Goal: Task Accomplishment & Management: Complete application form

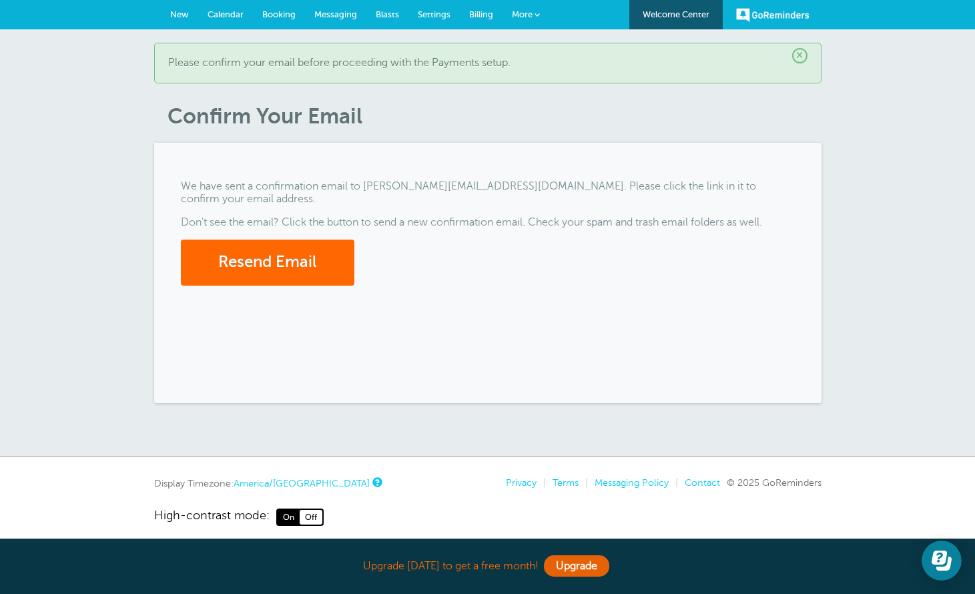
click at [284, 15] on span "Booking" at bounding box center [278, 14] width 33 height 10
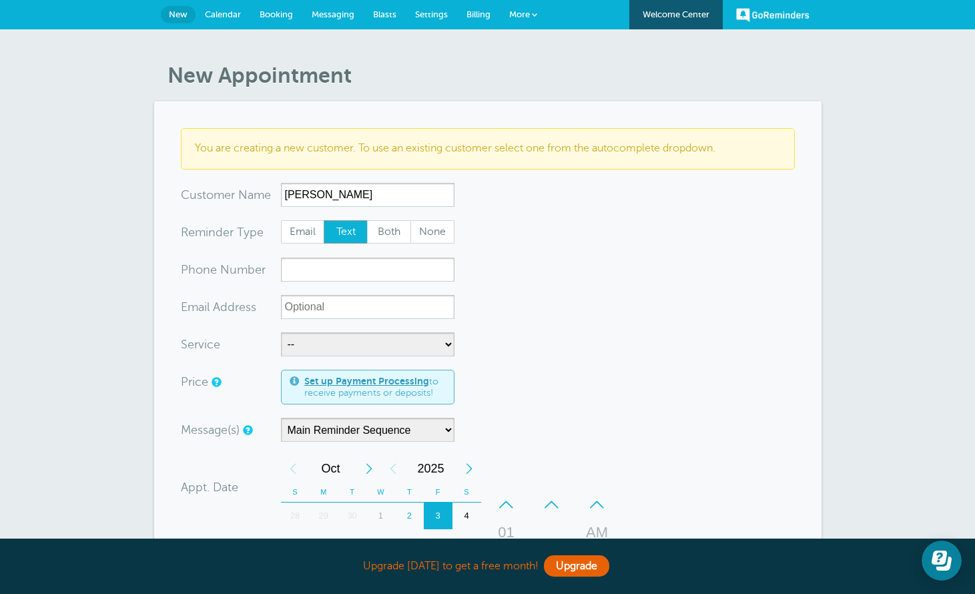
type input "Manon Tremblay"
click at [325, 269] on input "xxx-no-autofill" at bounding box center [367, 270] width 173 height 24
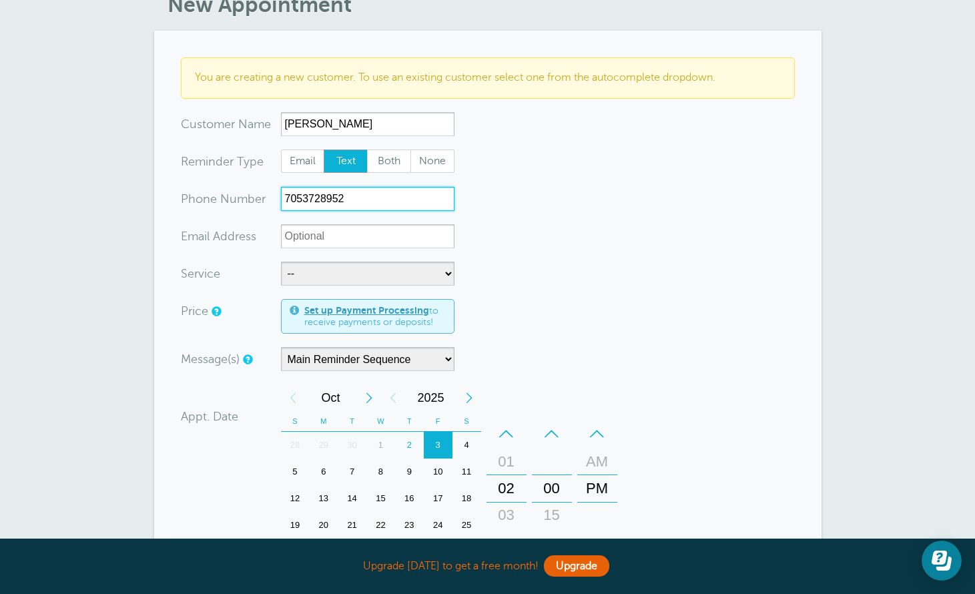
scroll to position [71, 0]
type input "7053728952"
click at [411, 284] on form "You are creating a new customer. To use an existing customer select one from th…" at bounding box center [488, 432] width 614 height 751
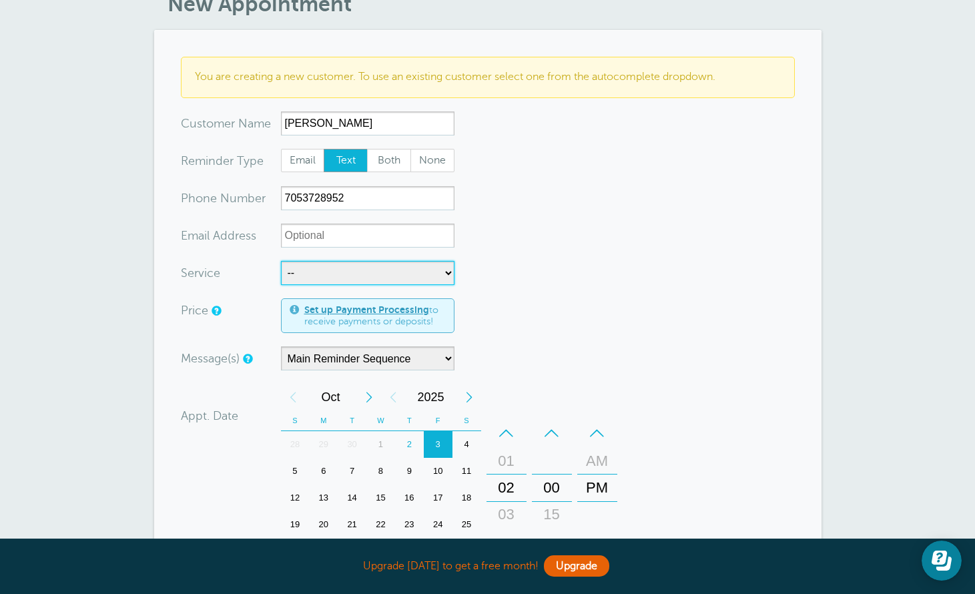
select select "28393"
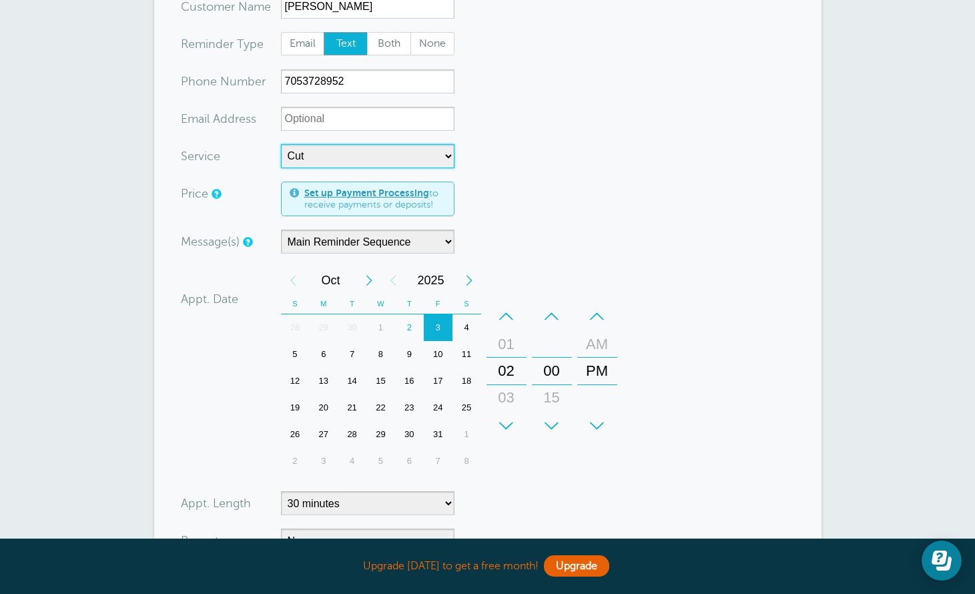
scroll to position [212, 0]
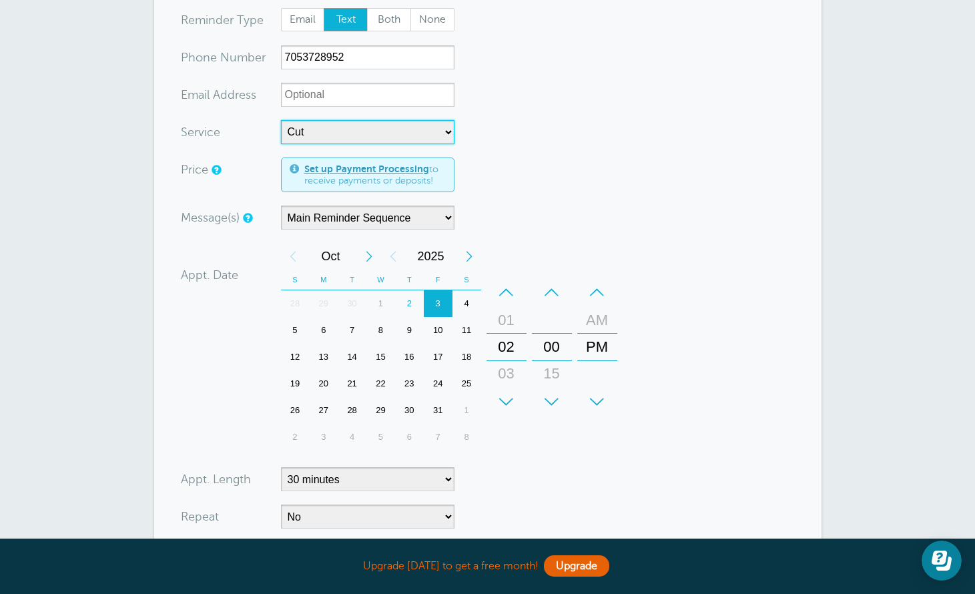
click at [411, 410] on div "30" at bounding box center [409, 410] width 29 height 27
click at [510, 394] on div "+" at bounding box center [506, 401] width 40 height 27
click at [551, 395] on div "+" at bounding box center [552, 401] width 40 height 27
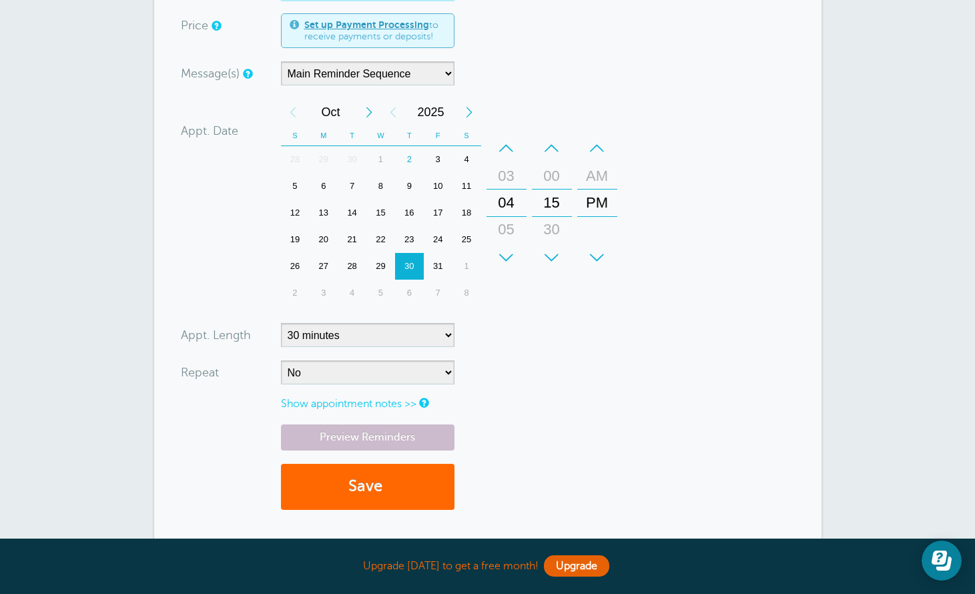
scroll to position [358, 0]
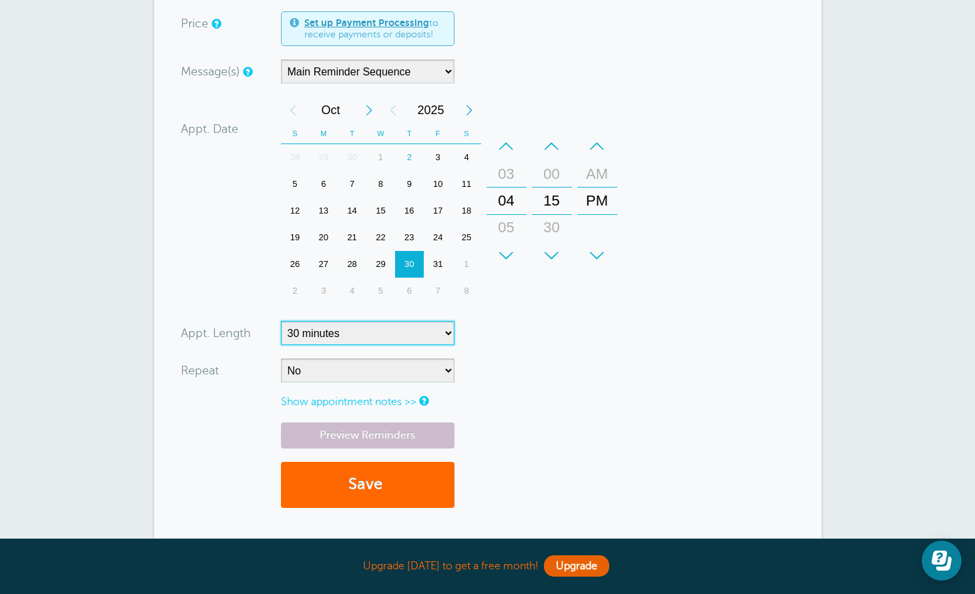
select select "45"
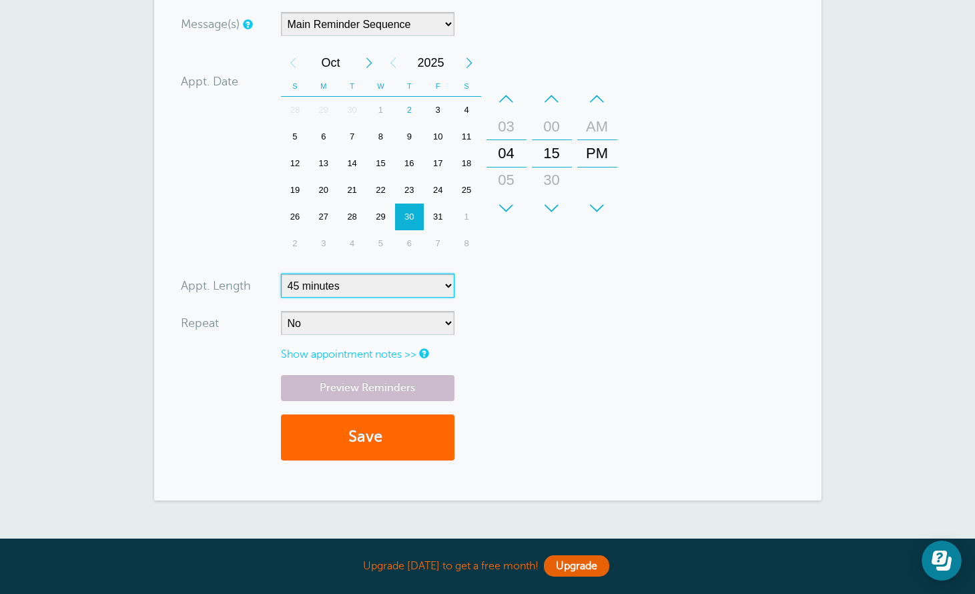
scroll to position [415, 0]
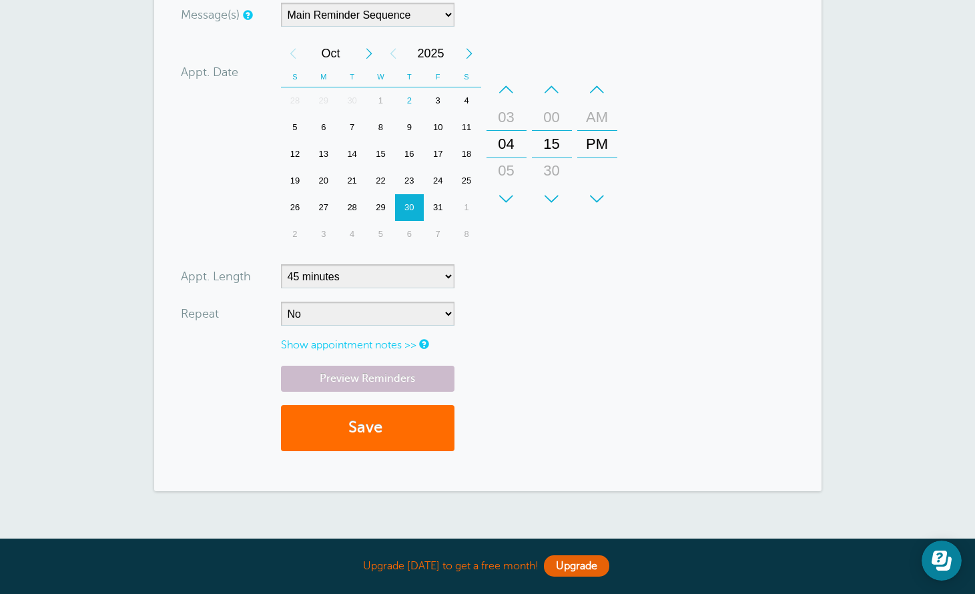
click at [414, 420] on button "Save" at bounding box center [367, 428] width 173 height 46
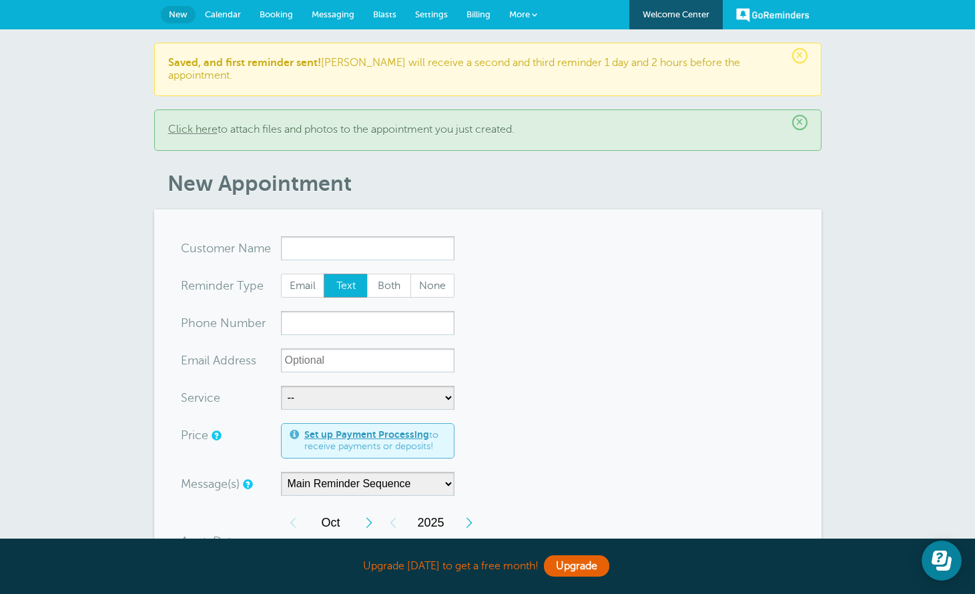
click at [181, 19] on link "New" at bounding box center [178, 14] width 35 height 17
